Goal: Register for event/course

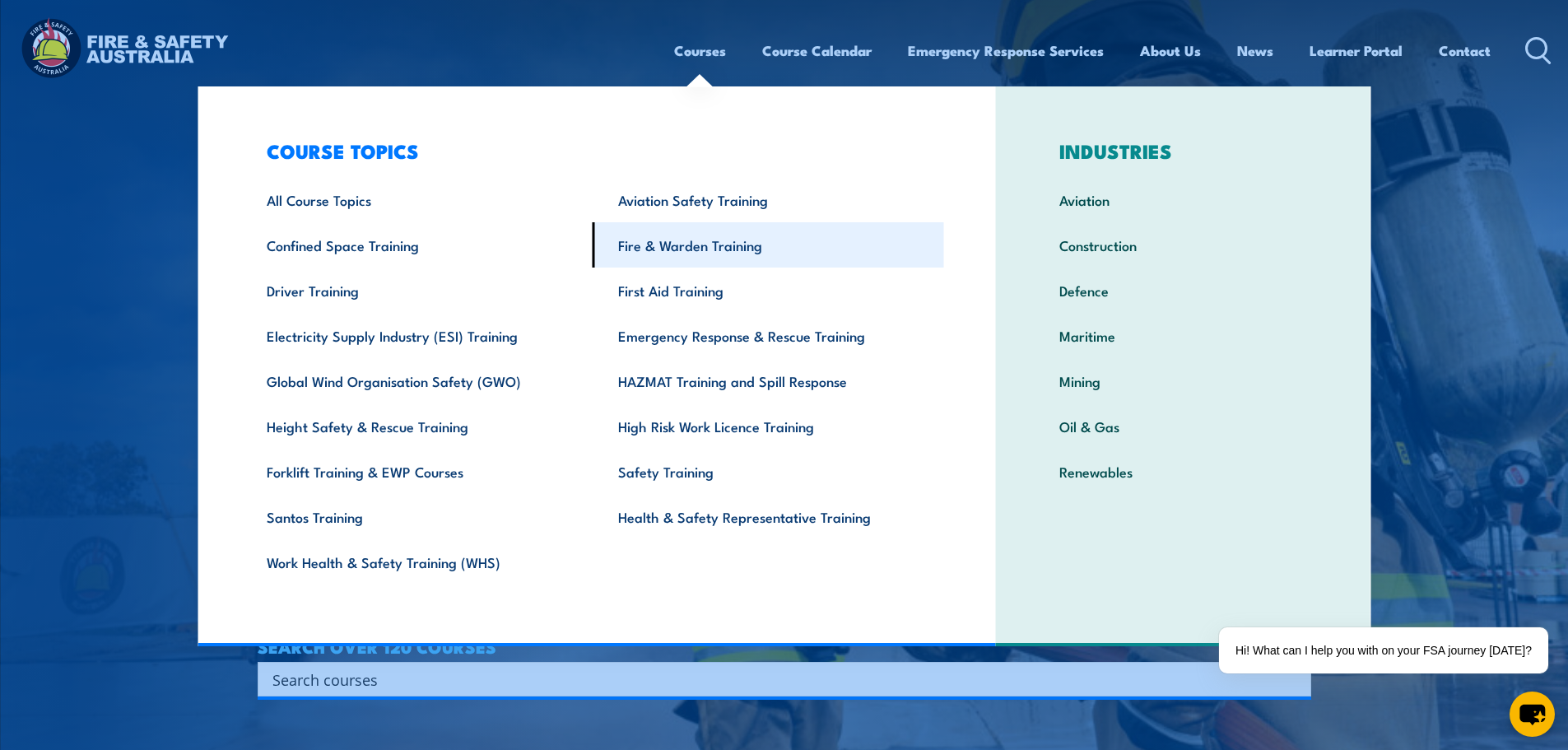
click at [658, 256] on link "Fire & Warden Training" at bounding box center [768, 245] width 351 height 45
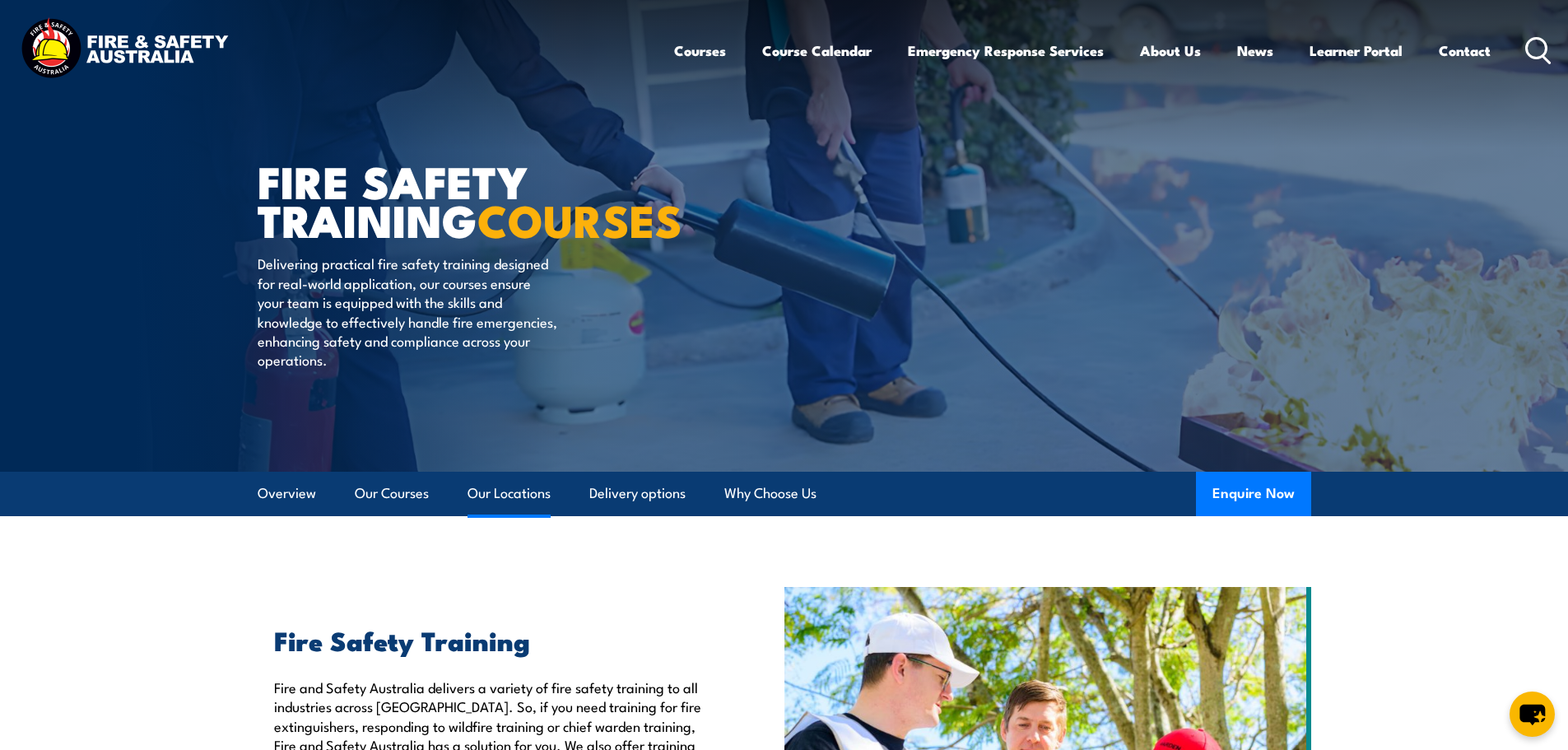
click at [520, 480] on link "Our Locations" at bounding box center [509, 493] width 83 height 43
click at [509, 493] on link "Our Locations" at bounding box center [509, 493] width 83 height 43
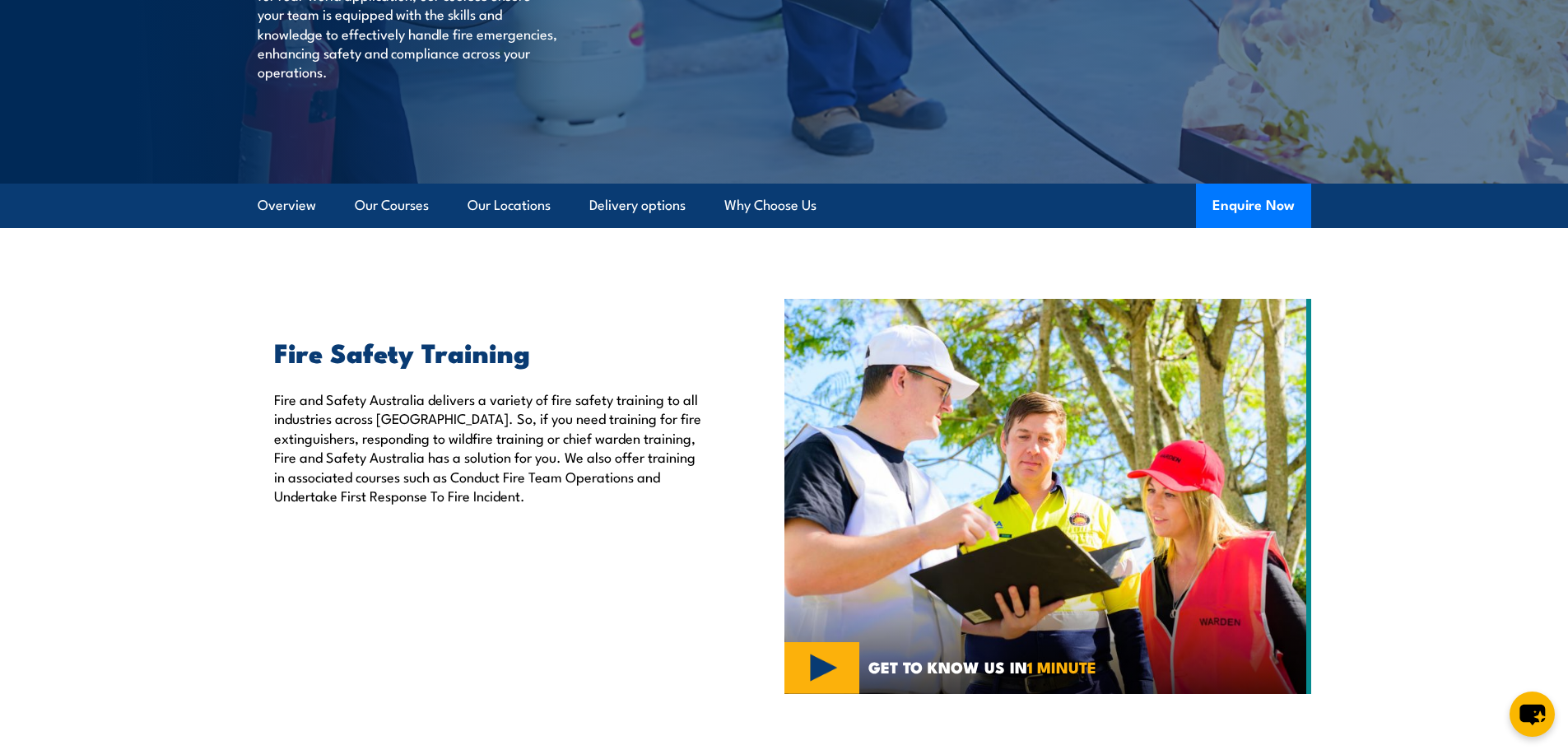
scroll to position [247, 0]
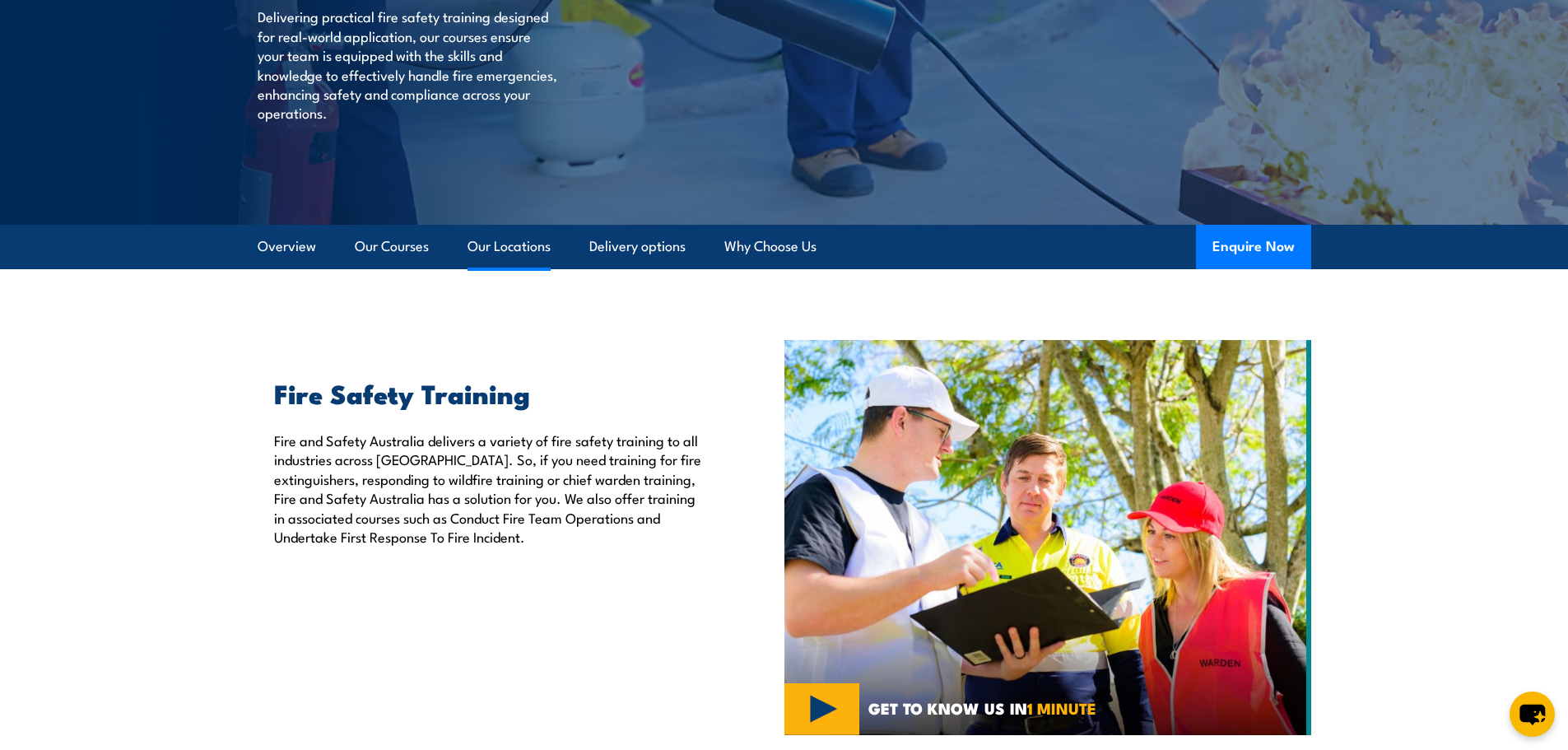
click at [490, 234] on link "Our Locations" at bounding box center [509, 246] width 83 height 43
click at [524, 246] on link "Our Locations" at bounding box center [509, 246] width 83 height 43
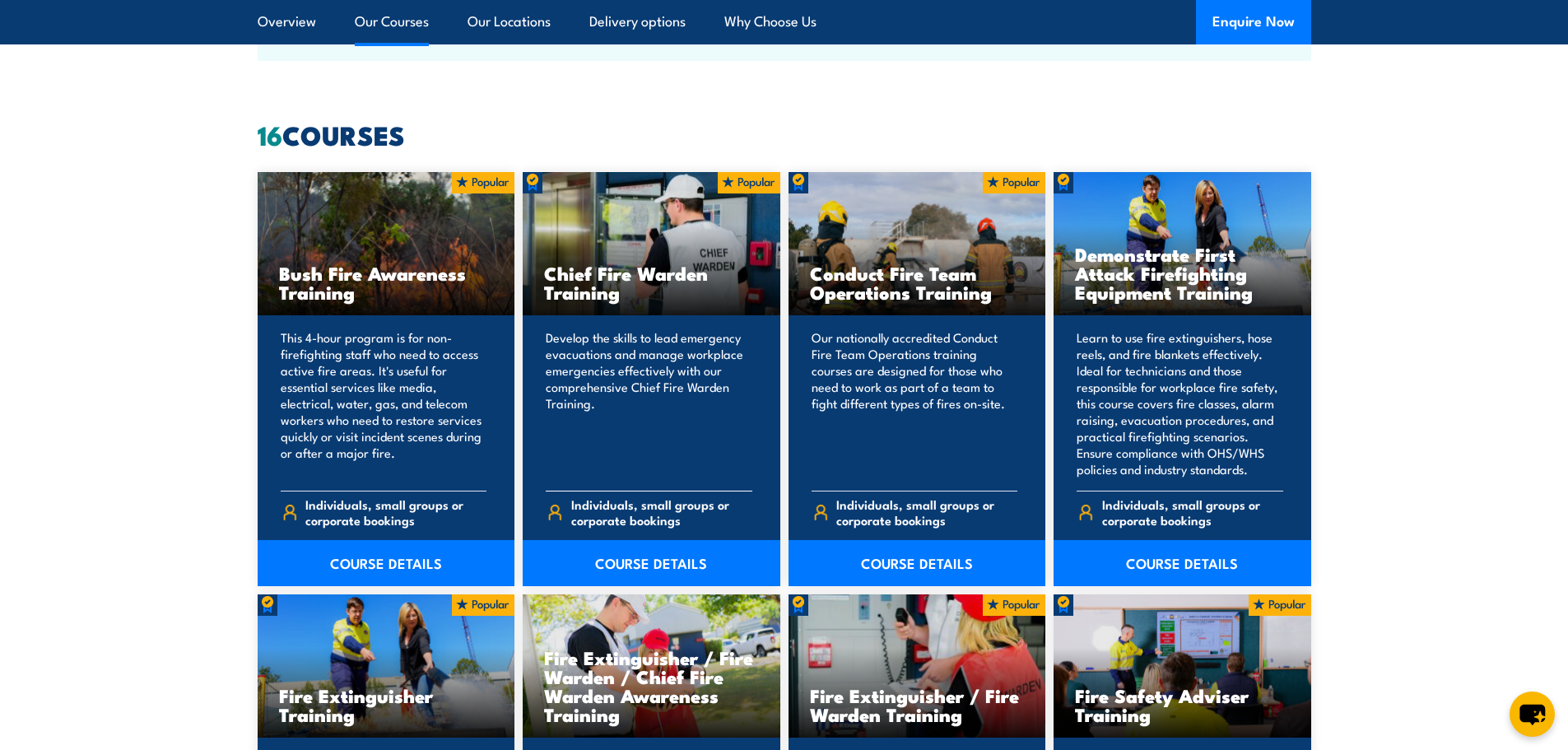
scroll to position [1235, 0]
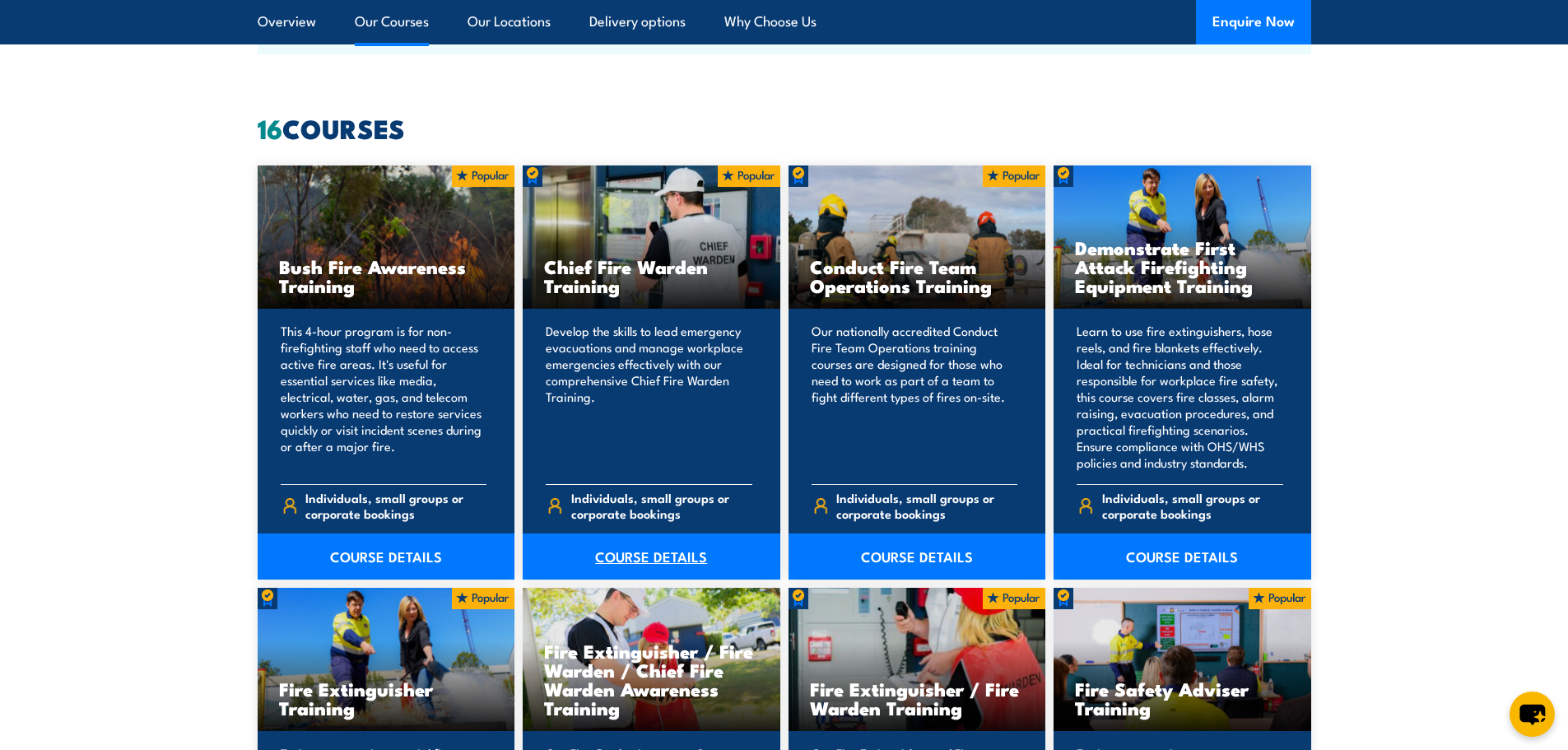
click at [630, 550] on link "COURSE DETAILS" at bounding box center [652, 556] width 258 height 46
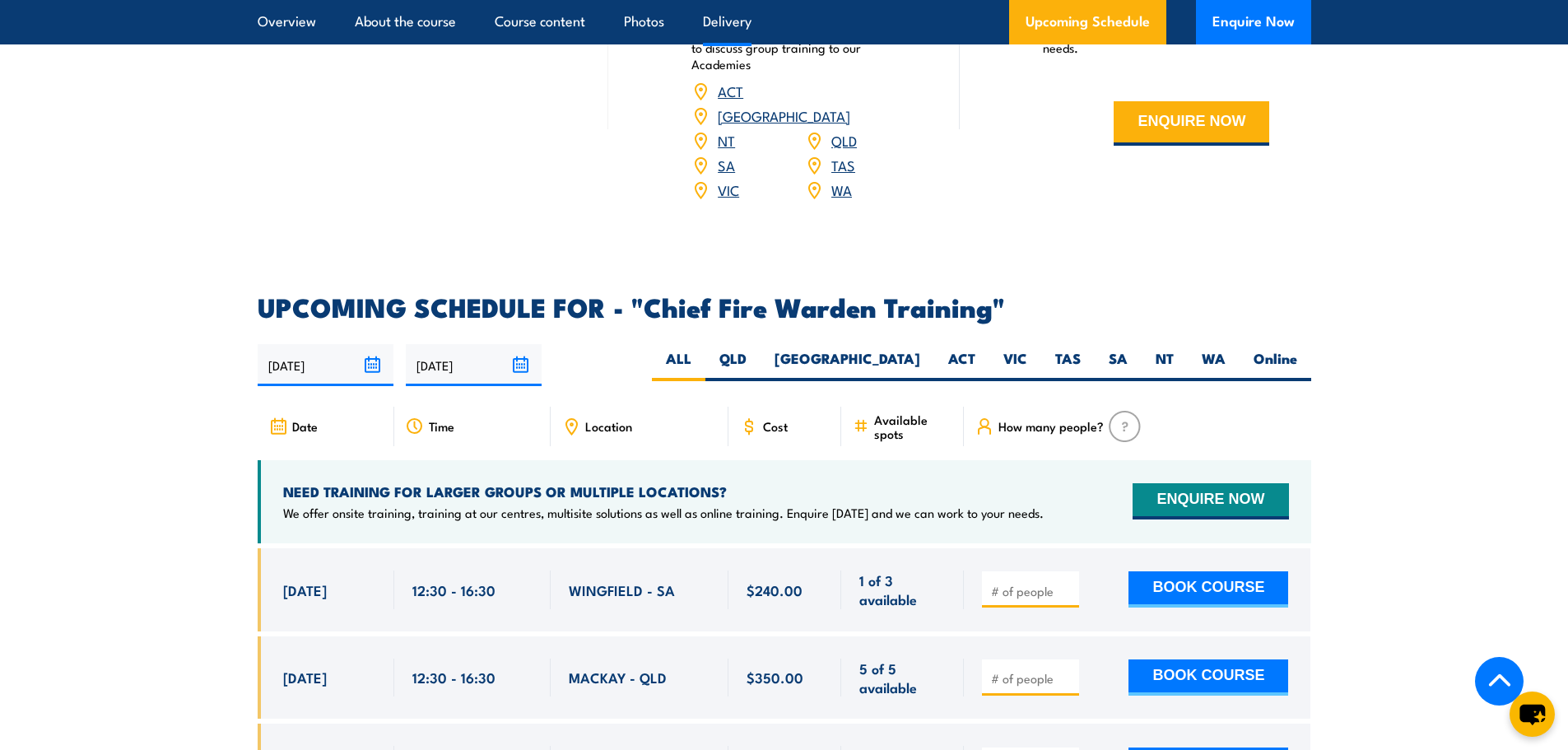
scroll to position [2717, 0]
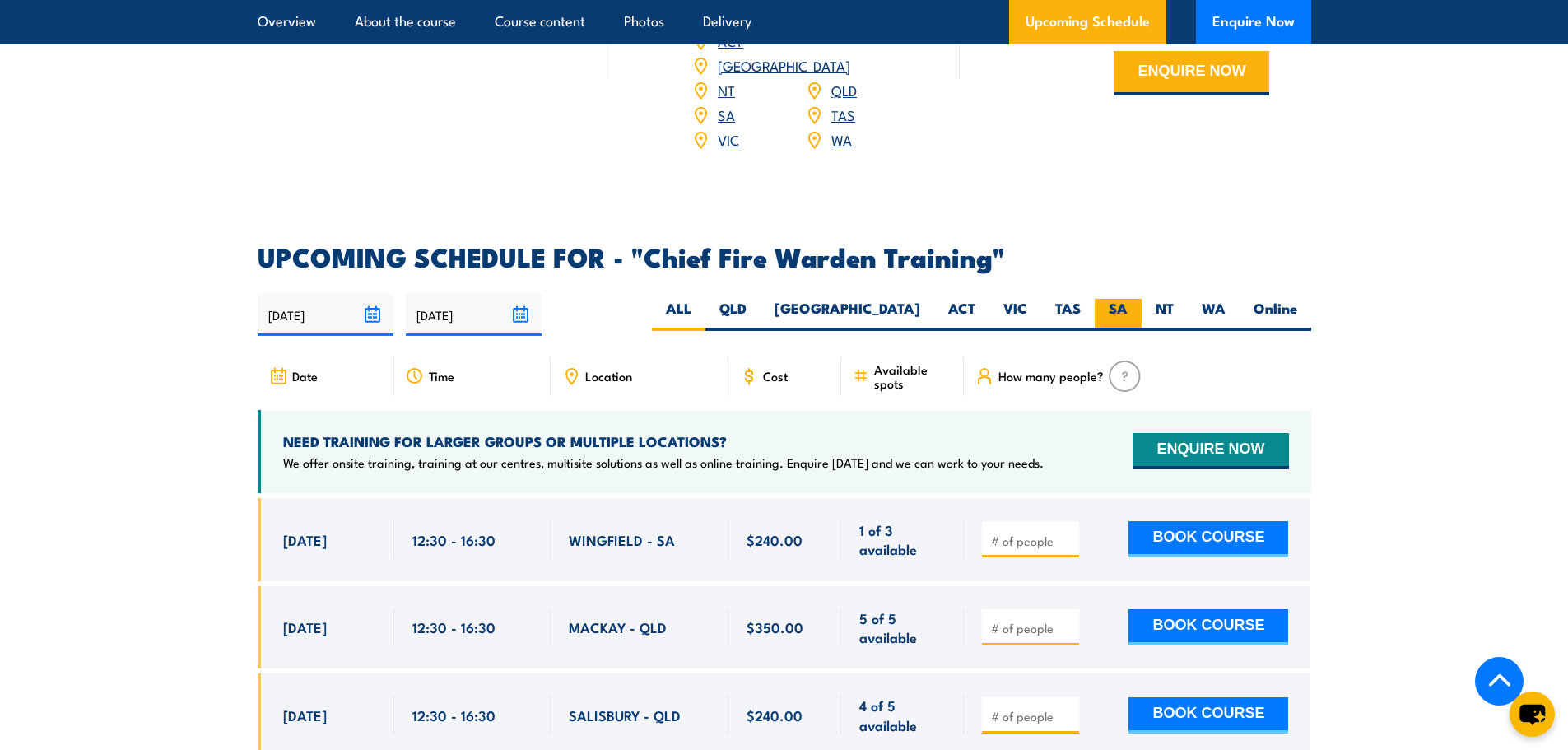
click at [1109, 299] on label "SA" at bounding box center [1118, 315] width 47 height 32
click at [1128, 299] on input "SA" at bounding box center [1133, 304] width 11 height 11
radio input "true"
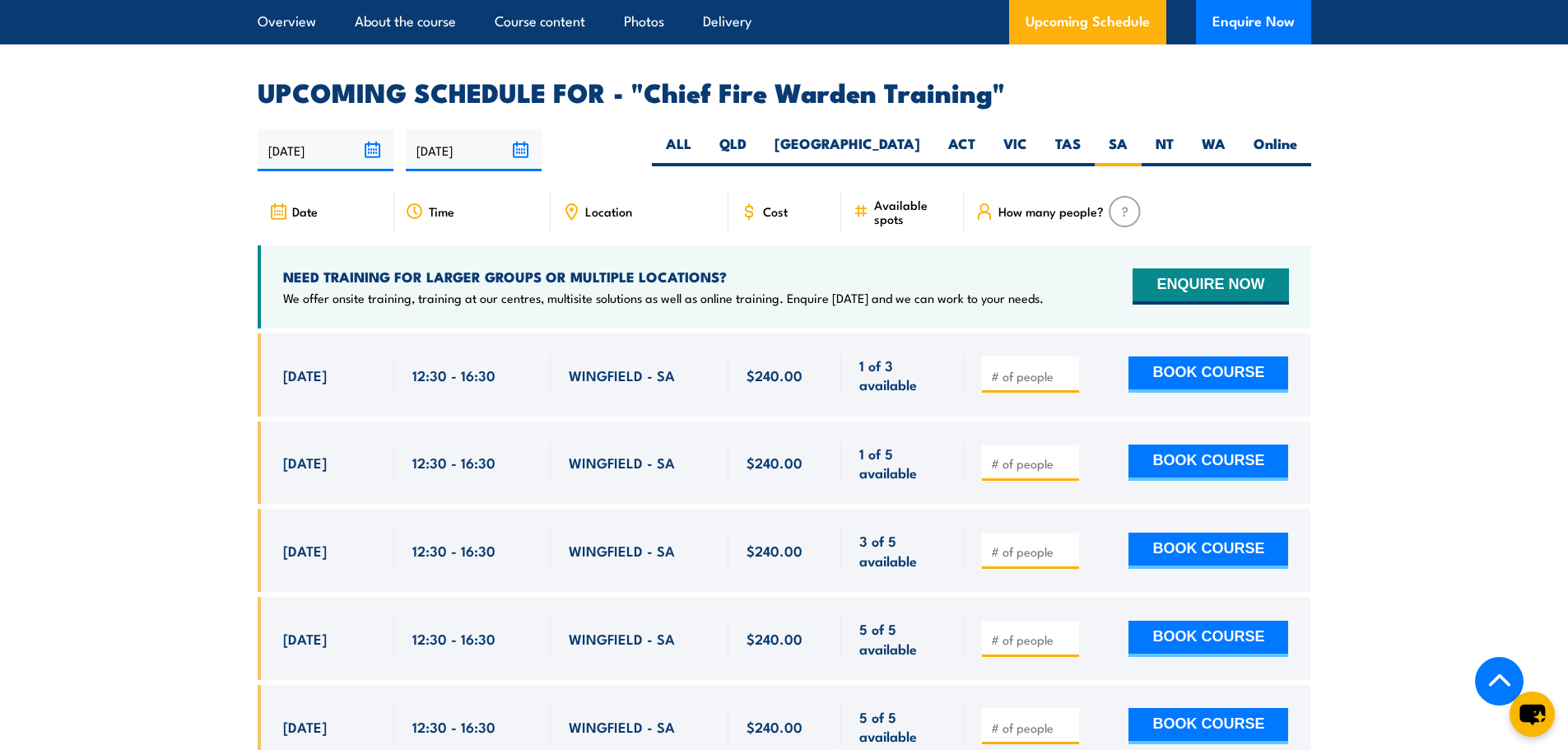
scroll to position [2799, 0]
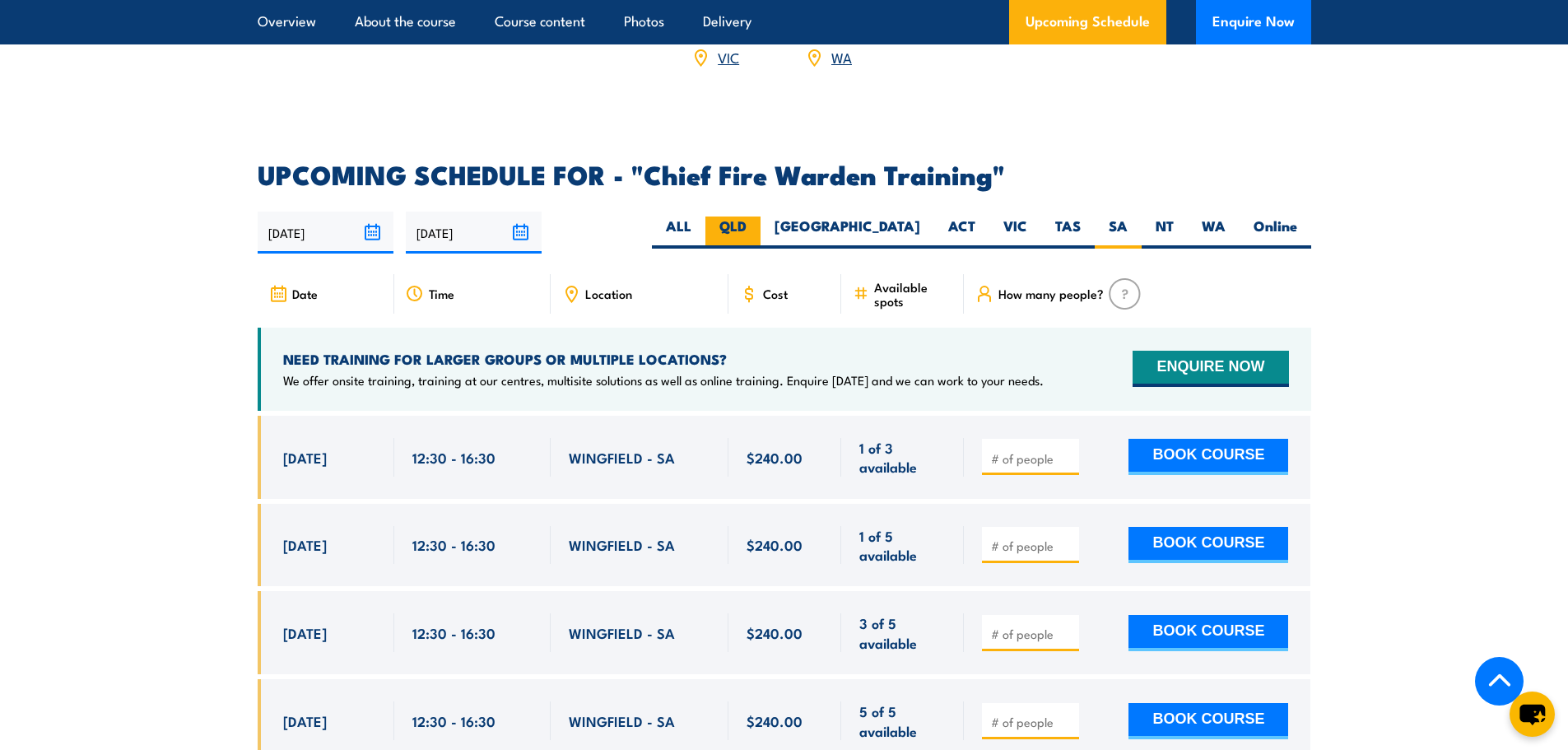
click at [761, 217] on label "QLD" at bounding box center [733, 232] width 55 height 32
click at [757, 217] on input "QLD" at bounding box center [752, 221] width 11 height 11
radio input "true"
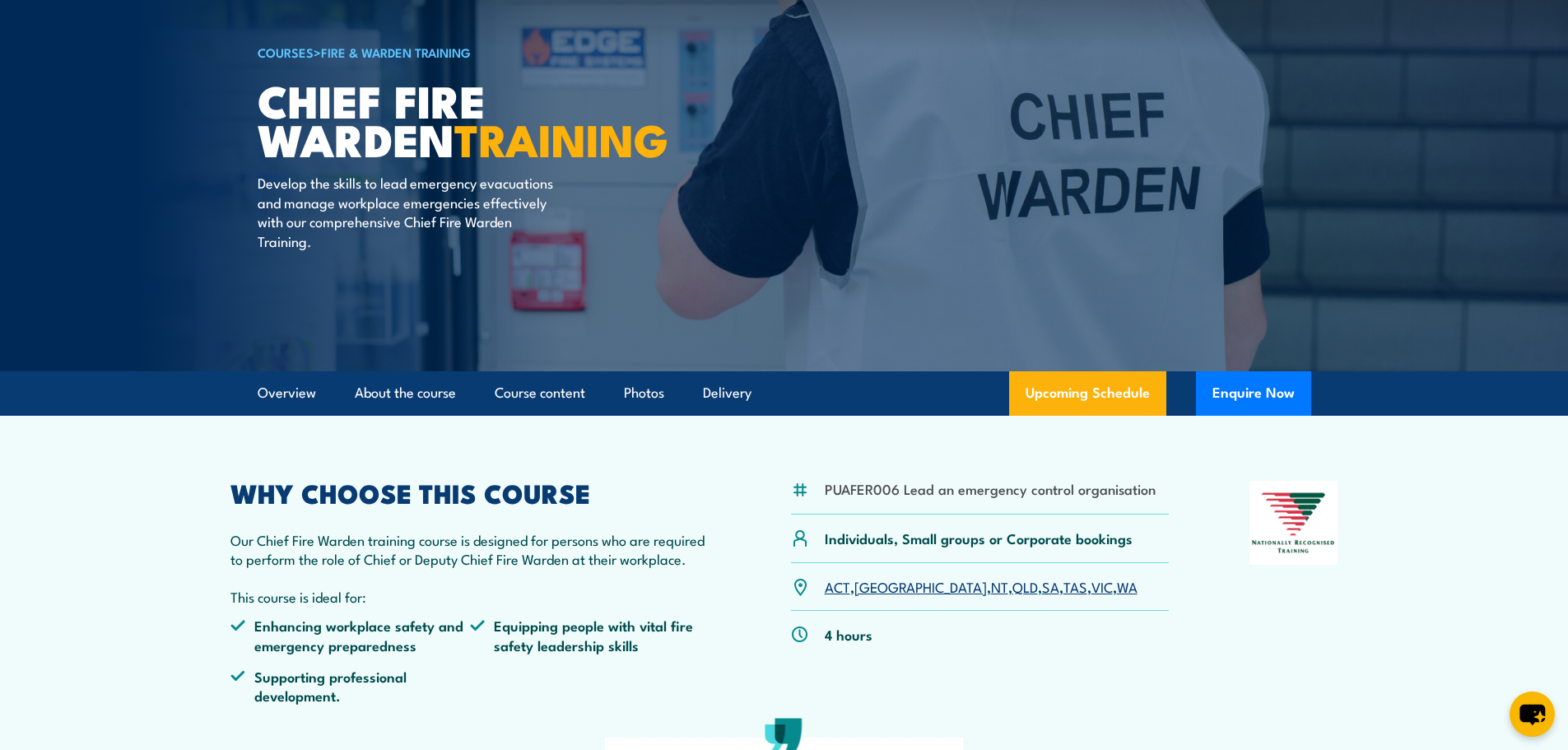
scroll to position [83, 0]
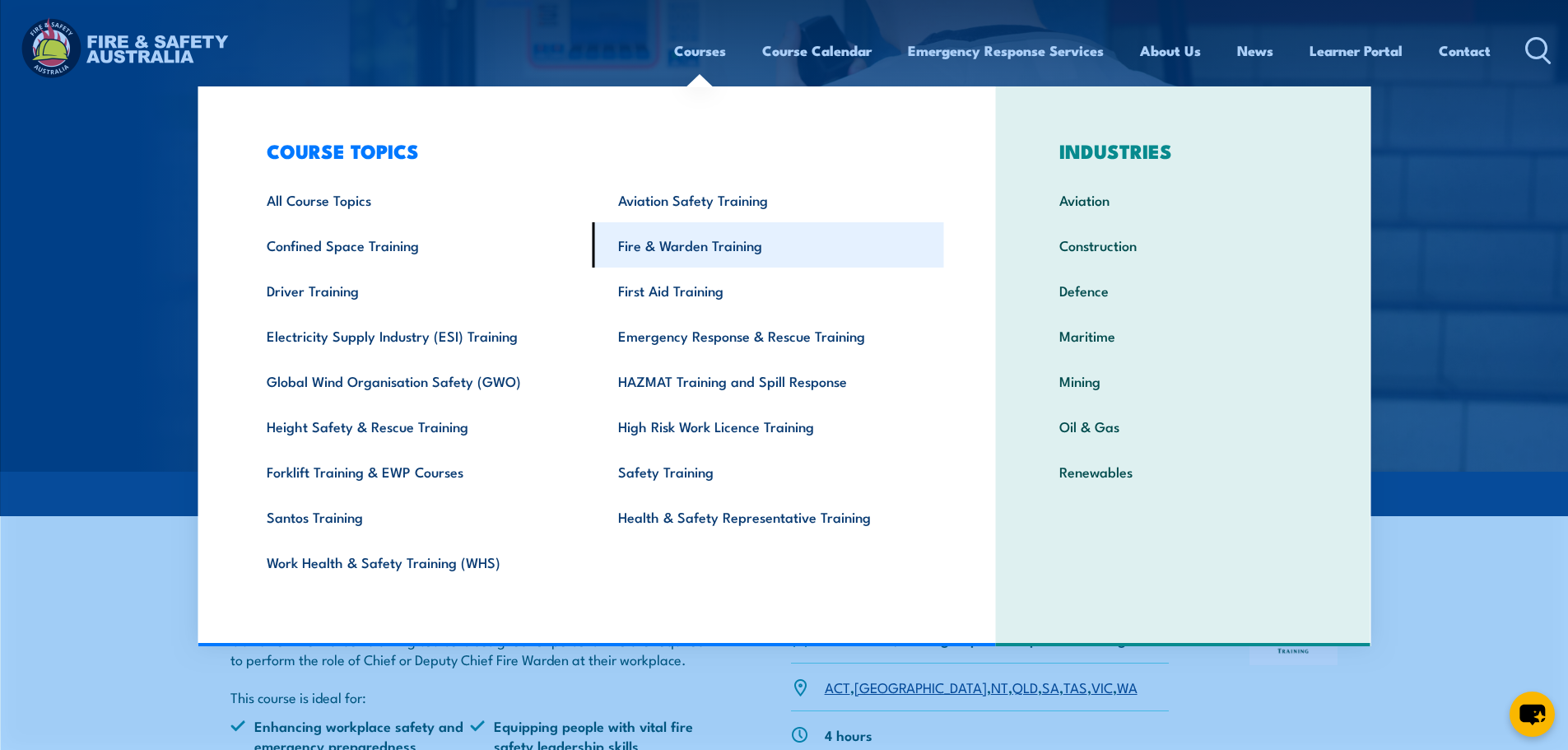
click at [674, 237] on link "Fire & Warden Training" at bounding box center [768, 245] width 351 height 45
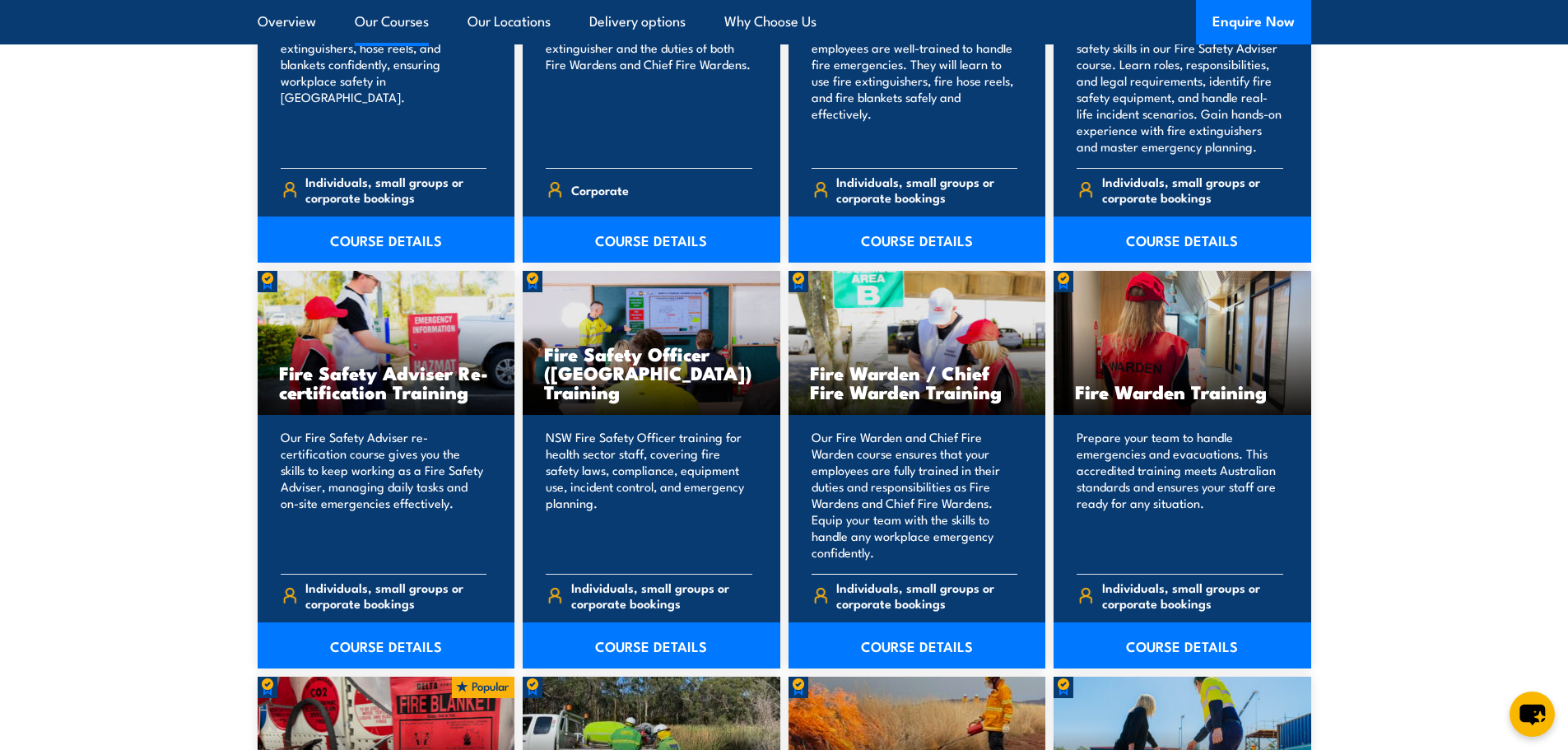
scroll to position [1975, 0]
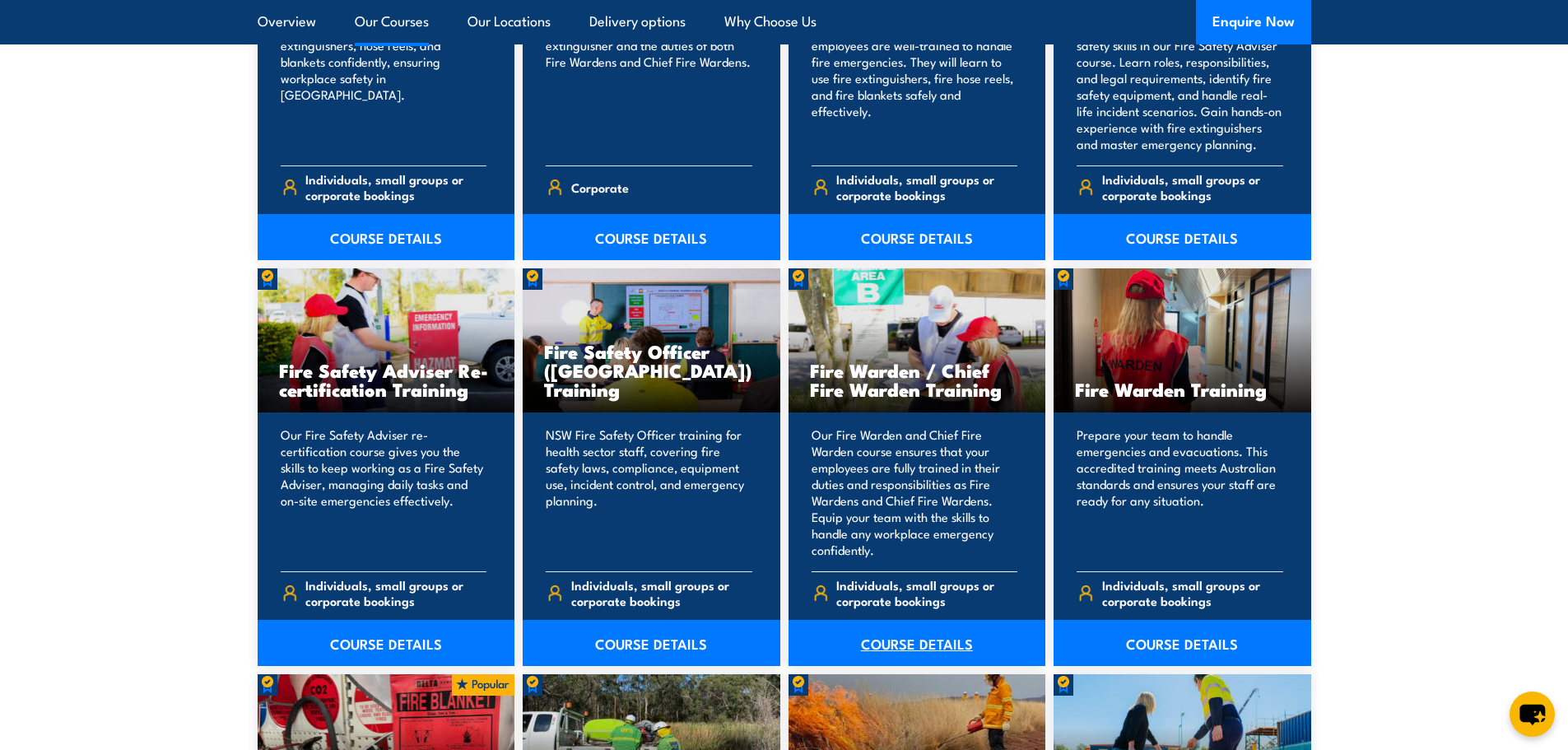
click at [901, 644] on link "COURSE DETAILS" at bounding box center [917, 643] width 258 height 46
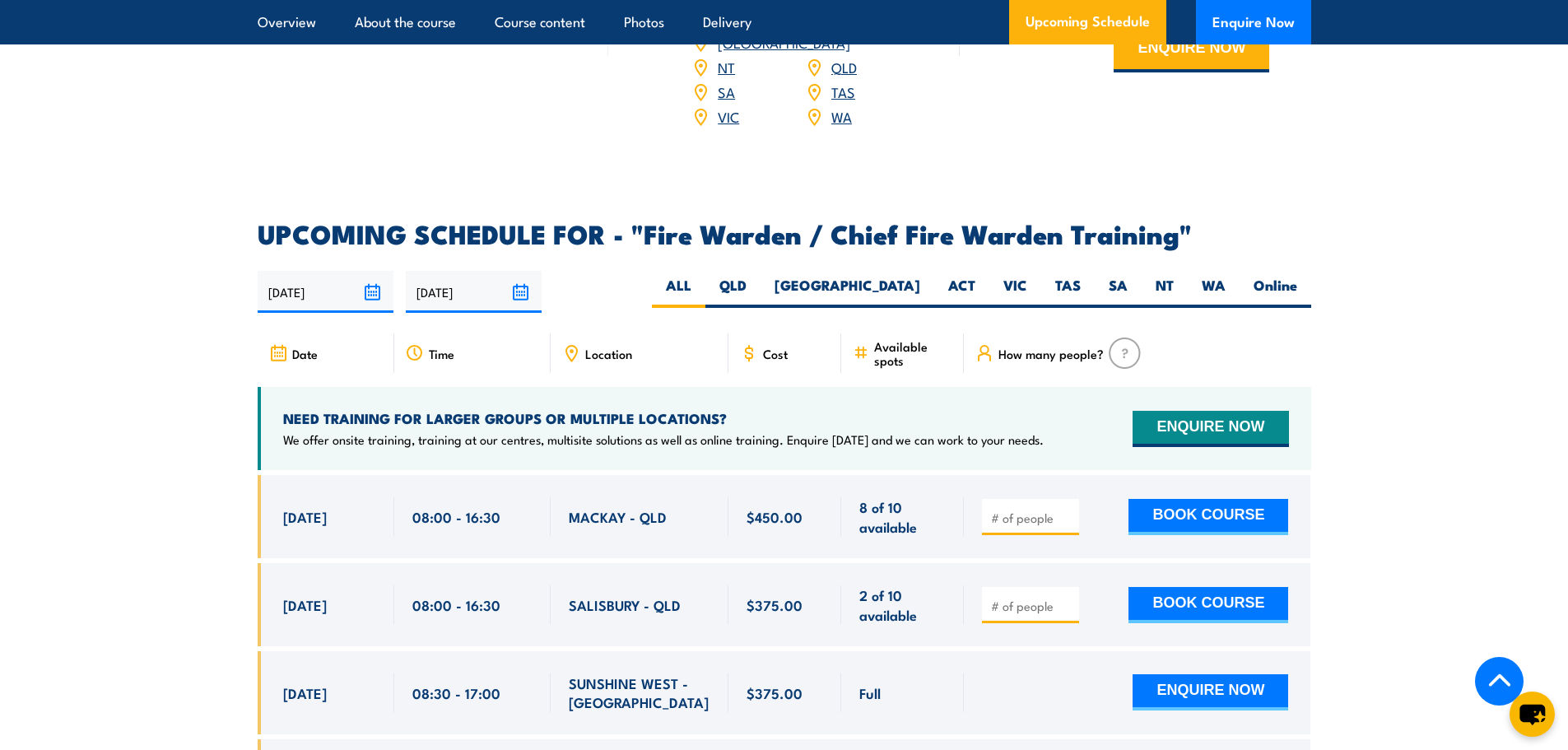
scroll to position [2799, 0]
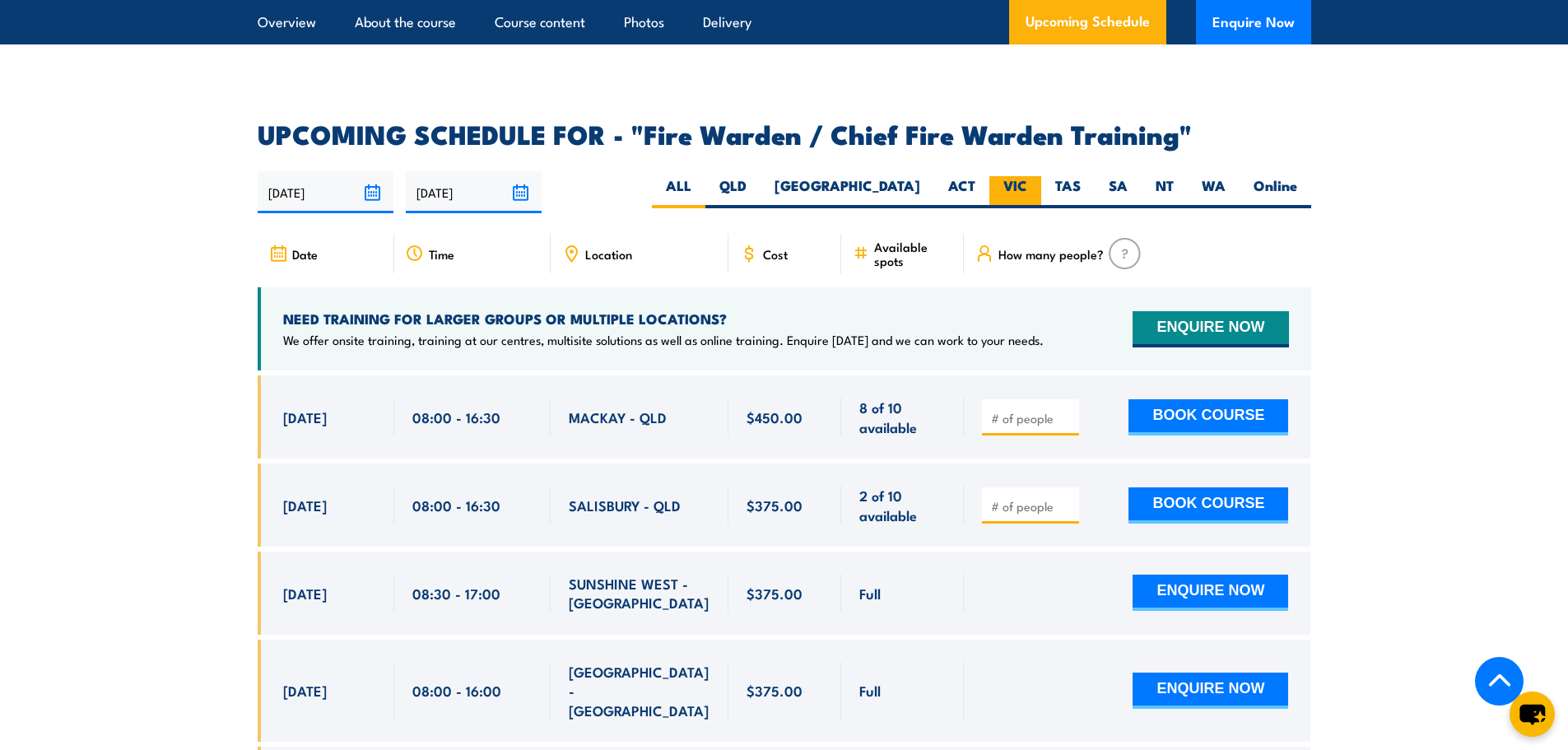
click at [1013, 191] on label "VIC" at bounding box center [1015, 192] width 52 height 32
click at [1028, 187] on input "VIC" at bounding box center [1033, 181] width 11 height 11
radio input "true"
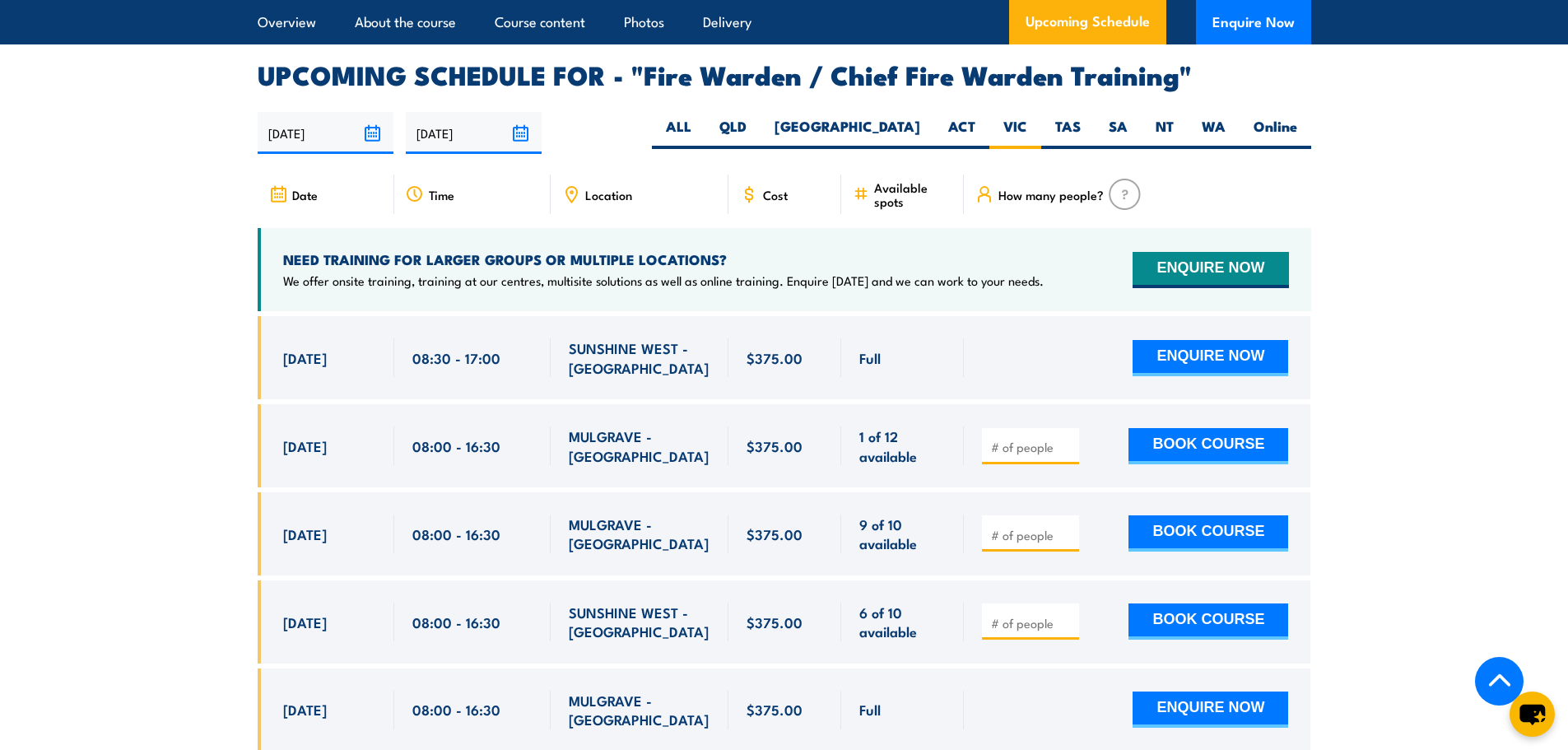
scroll to position [2587, 0]
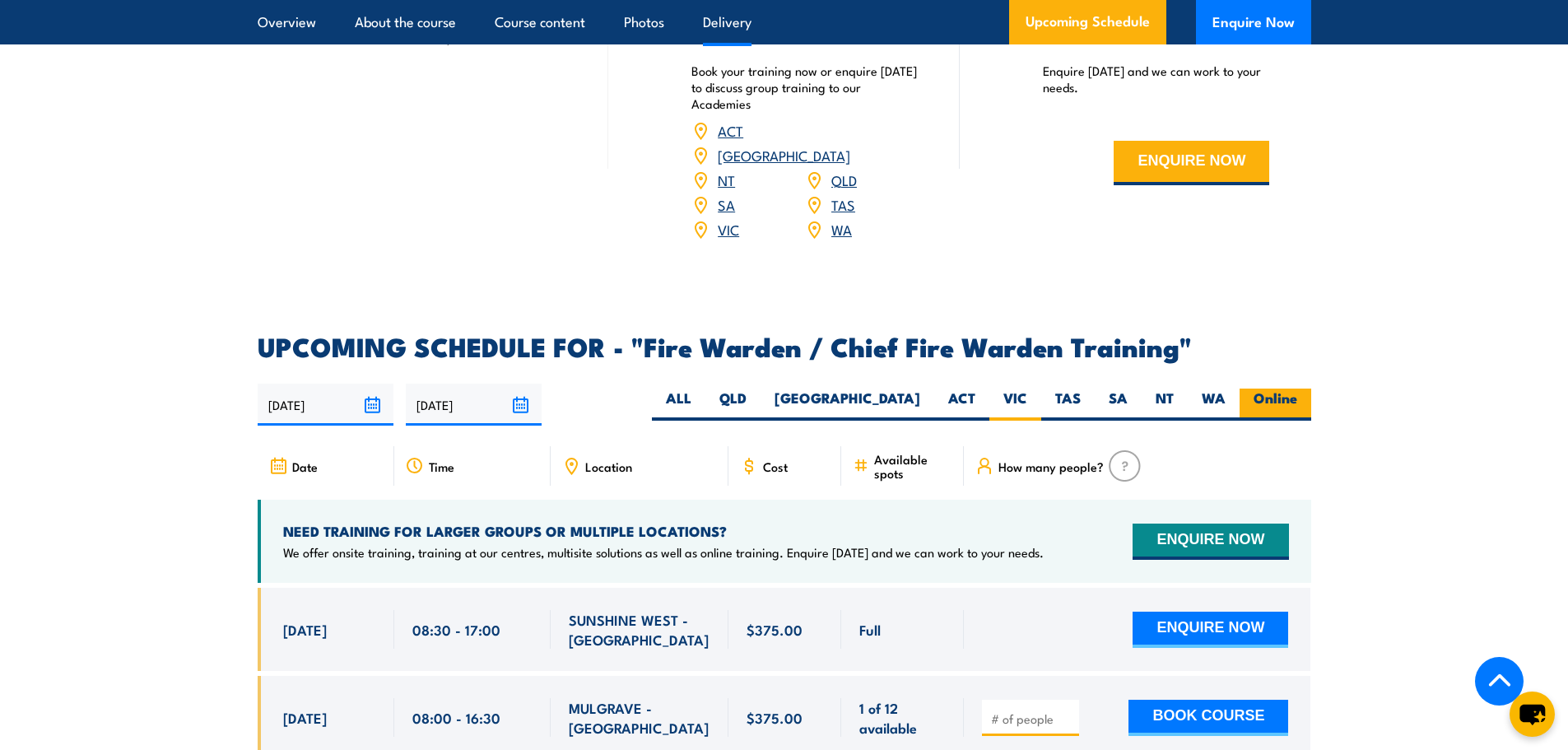
click at [1296, 390] on label "Online" at bounding box center [1276, 405] width 72 height 32
click at [1297, 390] on input "Online" at bounding box center [1302, 394] width 11 height 11
radio input "true"
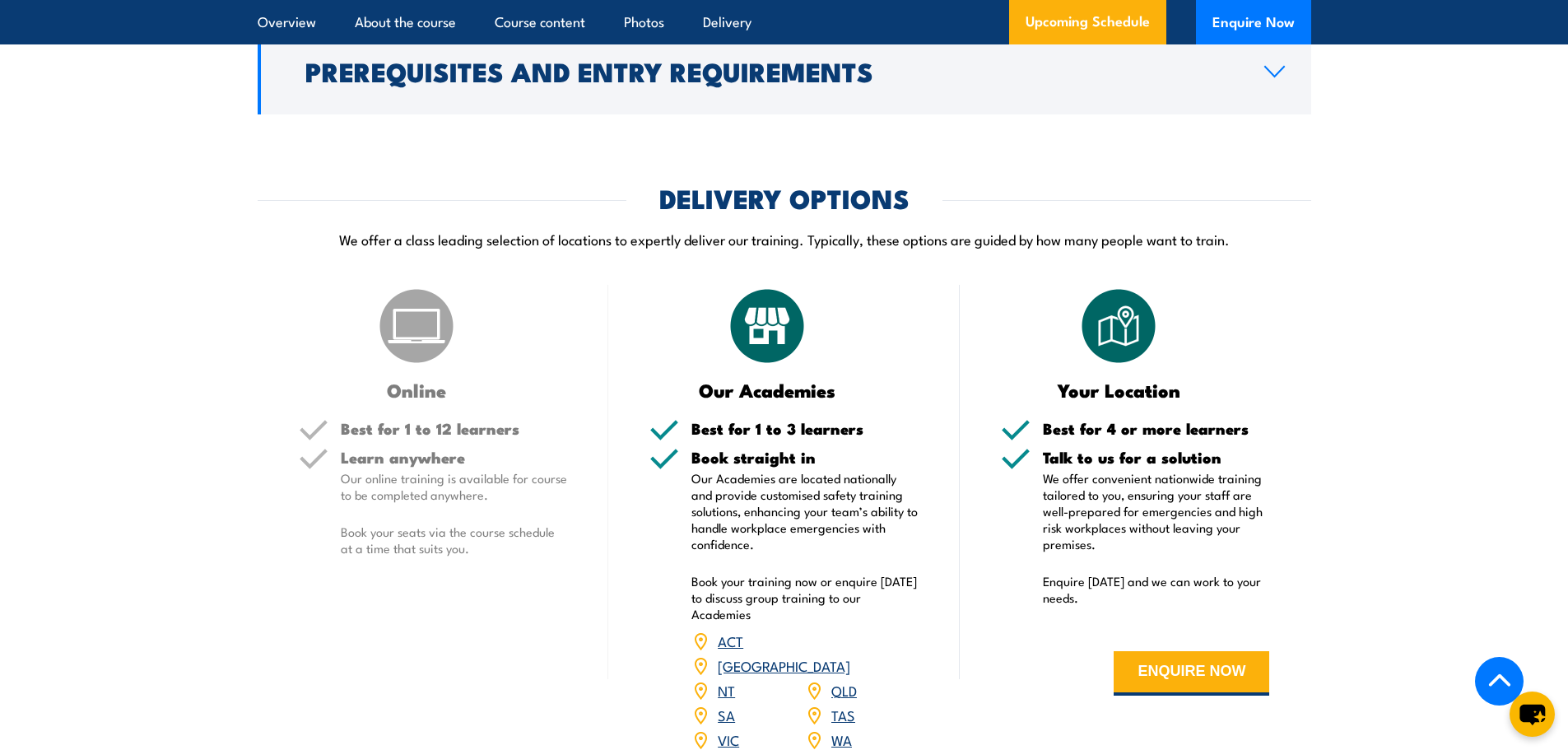
scroll to position [2257, 0]
